Goal: Task Accomplishment & Management: Manage account settings

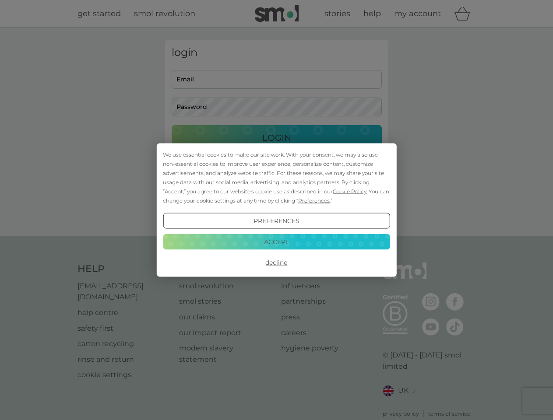
click at [350, 191] on span "Cookie Policy" at bounding box center [350, 191] width 34 height 7
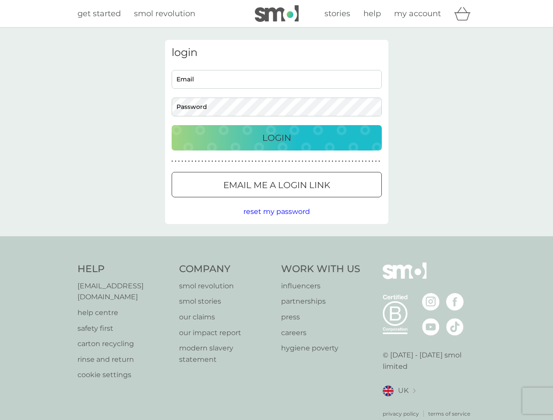
click at [313, 200] on div "login Email Password Login ● ● ● ● ● ● ● ● ● ● ● ● ● ● ● ● ● ● ● ● ● ● ● ● ● ● …" at bounding box center [276, 132] width 223 height 184
click at [276, 221] on div "login Email Password Login ● ● ● ● ● ● ● ● ● ● ● ● ● ● ● ● ● ● ● ● ● ● ● ● ● ● …" at bounding box center [276, 132] width 223 height 184
click at [276, 263] on div "Help [EMAIL_ADDRESS][DOMAIN_NAME] help centre safety first carton recycling rin…" at bounding box center [276, 340] width 398 height 155
click at [276, 242] on div "Help [EMAIL_ADDRESS][DOMAIN_NAME] help centre safety first carton recycling rin…" at bounding box center [276, 340] width 553 height 208
